Goal: Task Accomplishment & Management: Complete application form

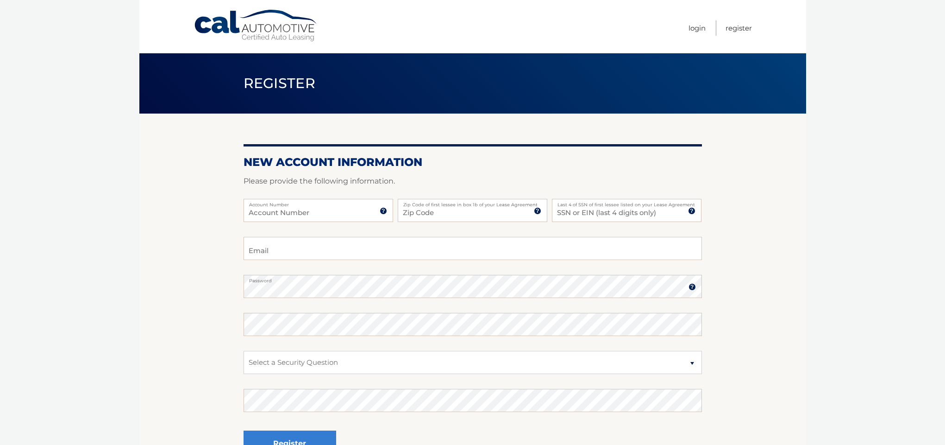
click at [384, 211] on img at bounding box center [383, 210] width 7 height 7
click at [327, 208] on input "Account Number" at bounding box center [319, 210] width 150 height 23
click at [384, 213] on img at bounding box center [383, 210] width 7 height 7
click at [383, 212] on img at bounding box center [383, 210] width 7 height 7
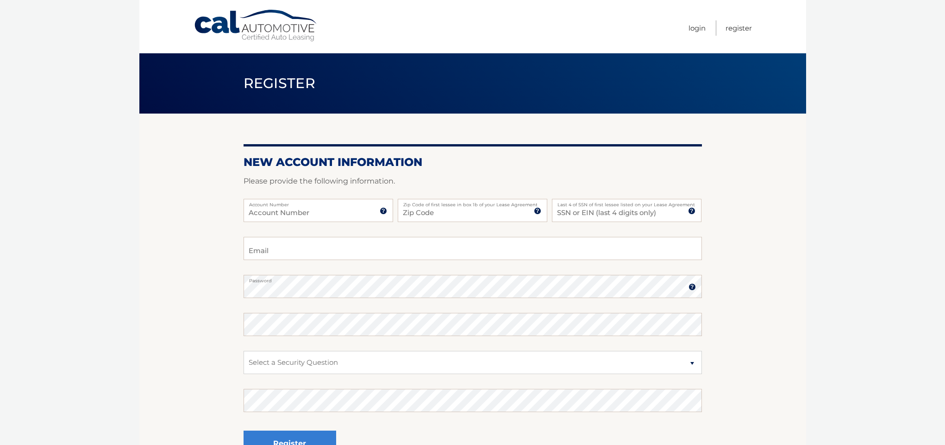
click at [538, 211] on img at bounding box center [537, 210] width 7 height 7
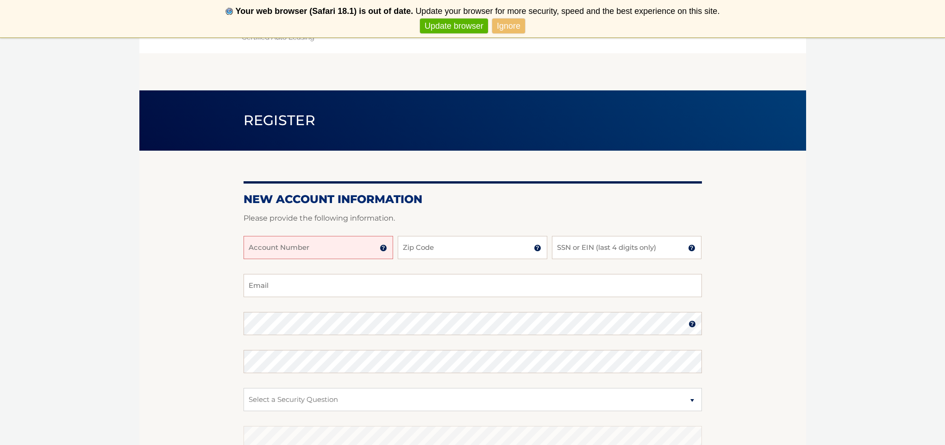
click at [452, 28] on link "Update browser" at bounding box center [454, 26] width 68 height 15
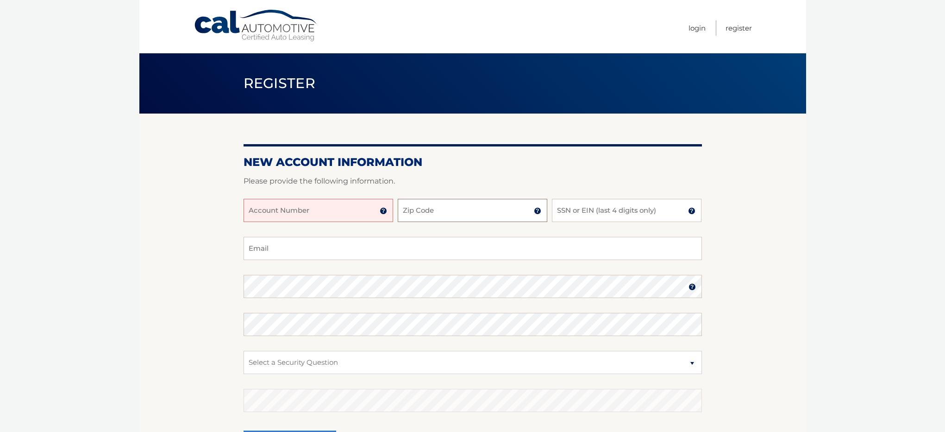
click at [467, 213] on input "Zip Code" at bounding box center [473, 210] width 150 height 23
type input "07712"
click at [609, 210] on input "SSN or EIN (last 4 digits only)" at bounding box center [627, 210] width 150 height 23
type input "8114"
type input "[EMAIL_ADDRESS][DOMAIN_NAME]"
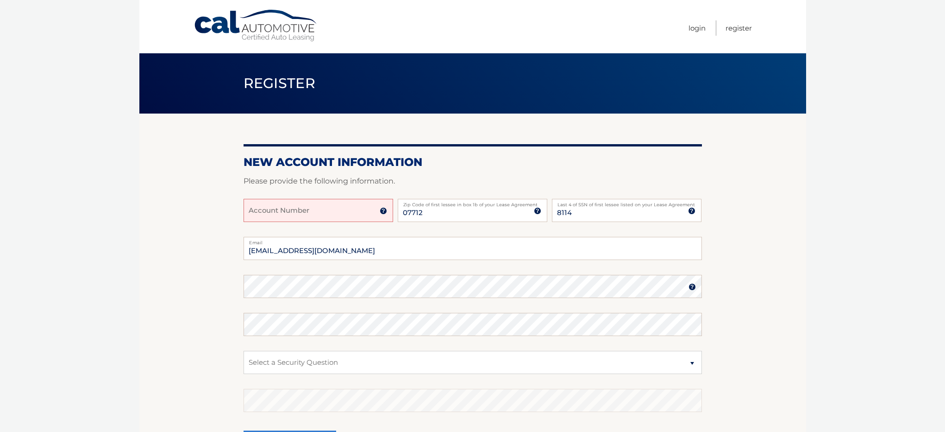
click at [344, 207] on input "Account Number" at bounding box center [319, 210] width 150 height 23
click at [385, 211] on img at bounding box center [383, 210] width 7 height 7
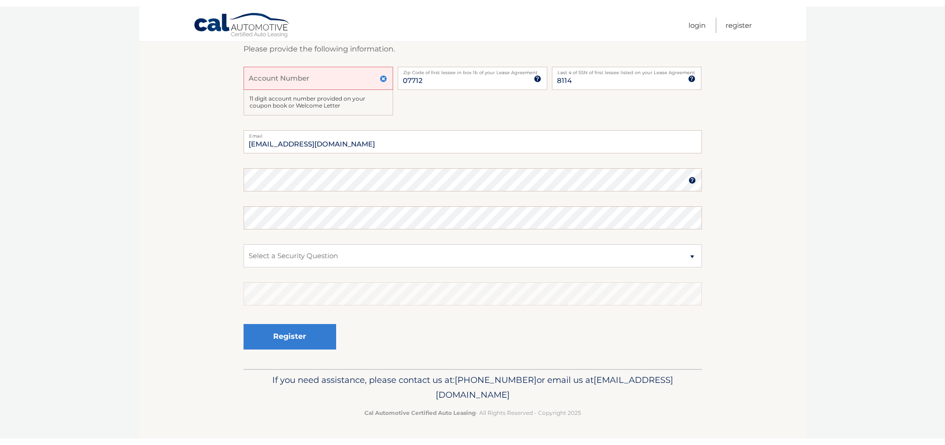
scroll to position [138, 0]
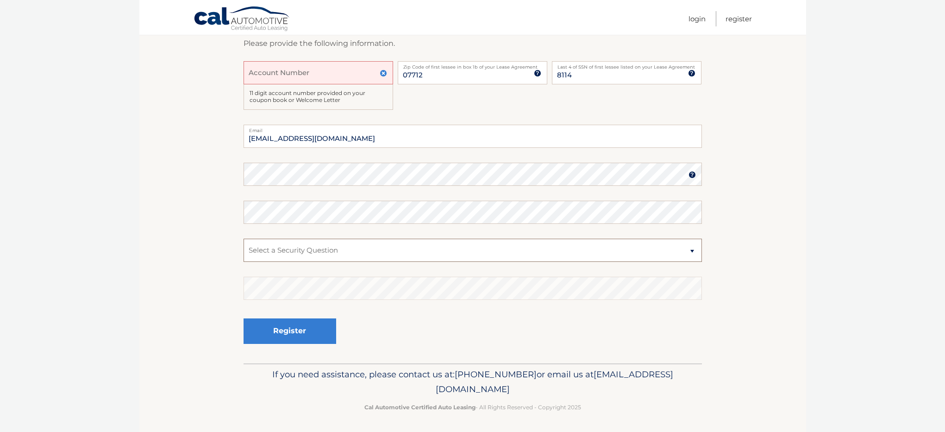
select select "2"
click at [692, 173] on img at bounding box center [692, 174] width 7 height 7
